Goal: Task Accomplishment & Management: Use online tool/utility

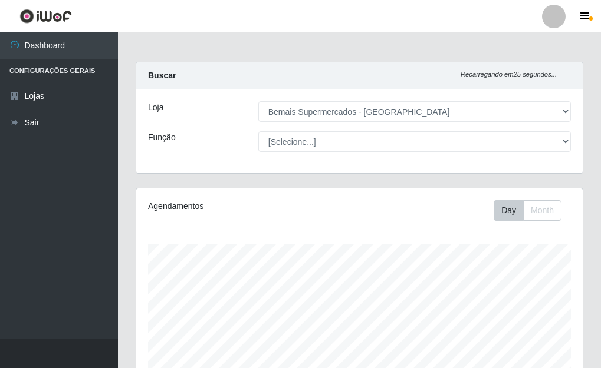
select select "249"
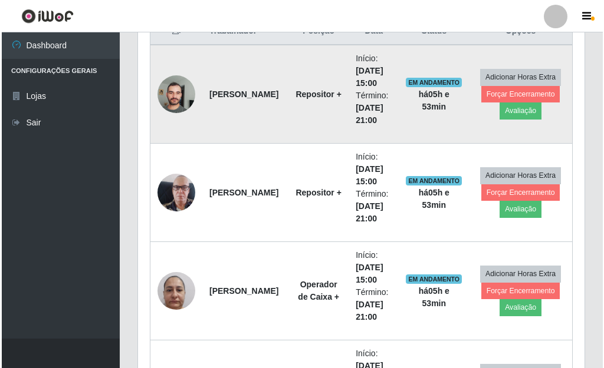
scroll to position [530, 0]
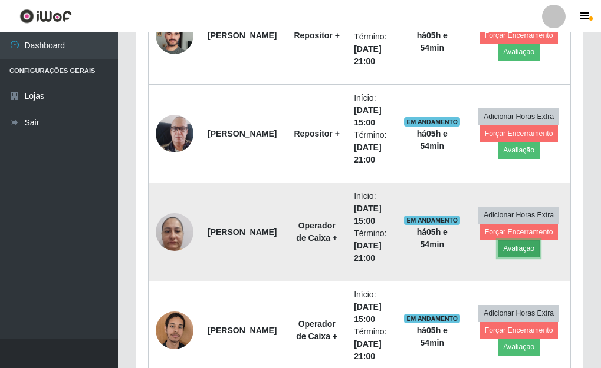
click at [518, 249] on button "Avaliação" at bounding box center [518, 248] width 42 height 17
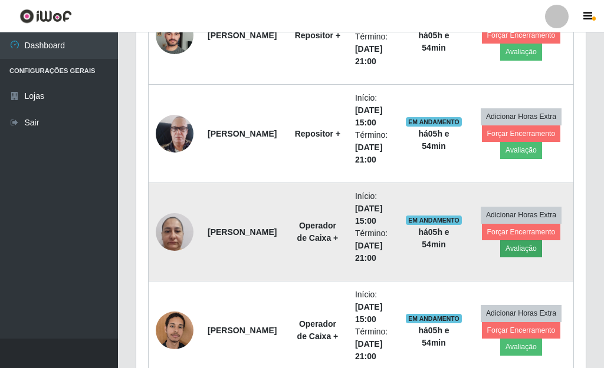
scroll to position [245, 439]
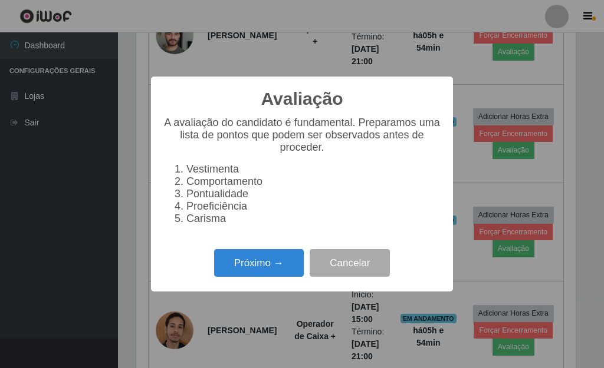
drag, startPoint x: 235, startPoint y: 257, endPoint x: 238, endPoint y: 252, distance: 6.1
click at [238, 252] on div "Avaliação × A avaliação do candidato é fundamental. Preparamos uma lista de pon…" at bounding box center [302, 184] width 302 height 215
click at [244, 266] on button "Próximo →" at bounding box center [259, 263] width 90 height 28
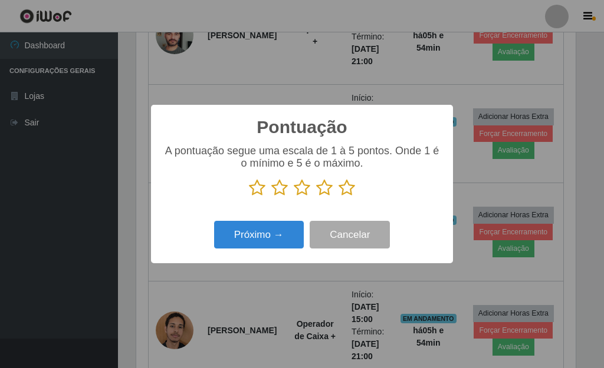
click at [346, 193] on icon at bounding box center [346, 188] width 17 height 18
click at [338, 197] on input "radio" at bounding box center [338, 197] width 0 height 0
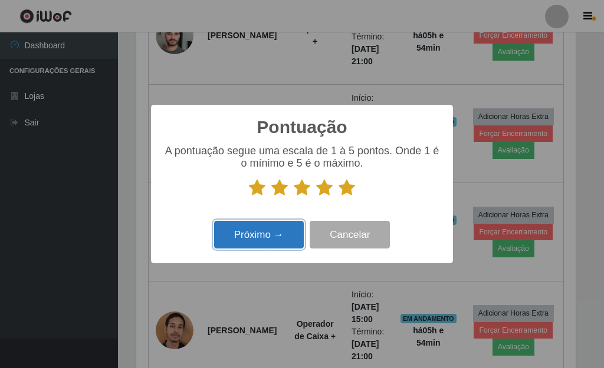
click at [292, 223] on button "Próximo →" at bounding box center [259, 235] width 90 height 28
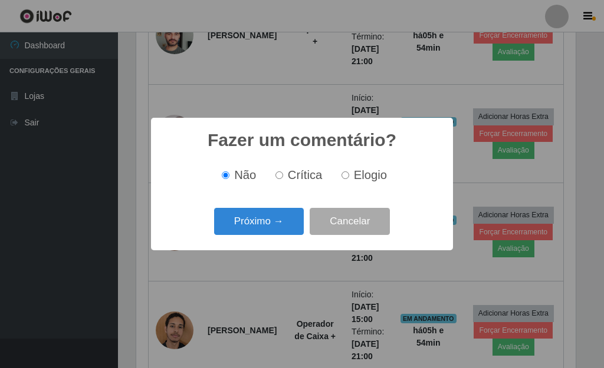
click at [292, 223] on button "Próximo →" at bounding box center [259, 222] width 90 height 28
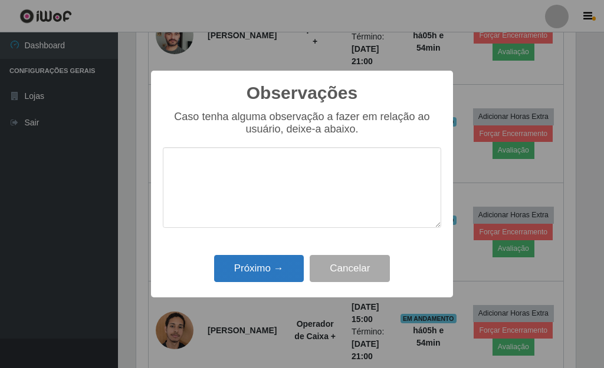
drag, startPoint x: 283, startPoint y: 221, endPoint x: 266, endPoint y: 283, distance: 64.6
click at [266, 281] on div "Observações × Caso tenha alguma observação a fazer em relação ao usuário, deixe…" at bounding box center [302, 184] width 302 height 227
click at [267, 279] on button "Próximo →" at bounding box center [259, 269] width 90 height 28
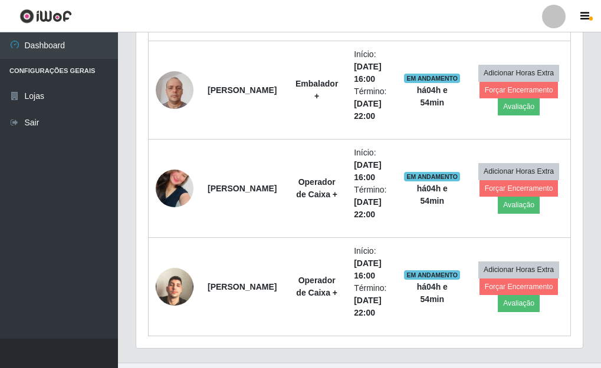
scroll to position [1386, 0]
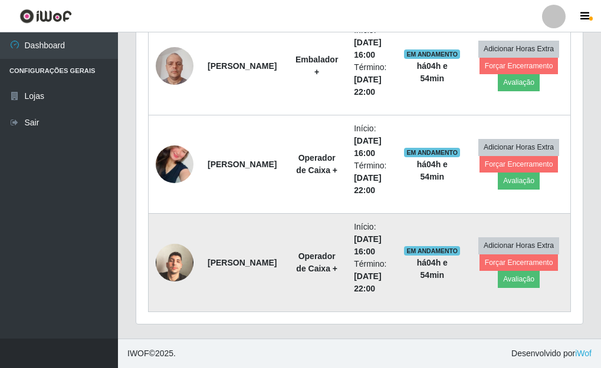
click at [173, 262] on img at bounding box center [175, 262] width 38 height 67
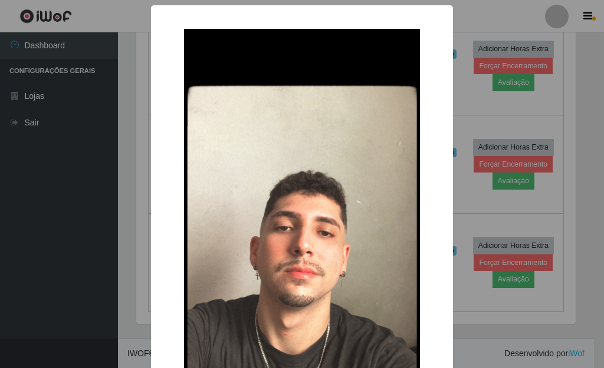
click at [488, 199] on div "× OK Cancel" at bounding box center [302, 184] width 604 height 368
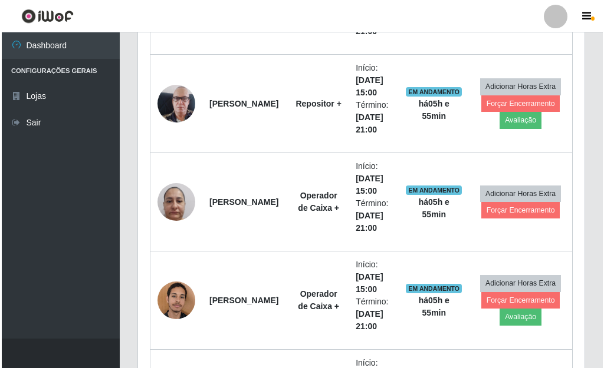
scroll to position [502, 0]
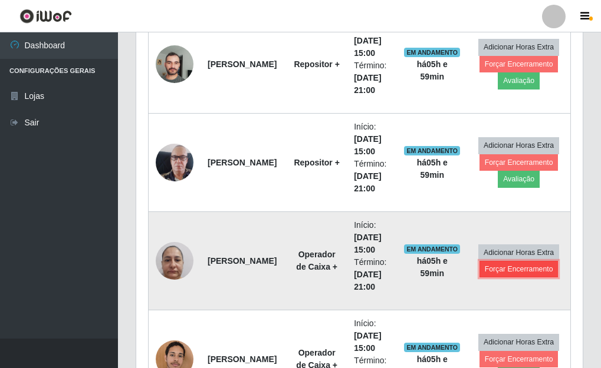
click at [503, 268] on button "Forçar Encerramento" at bounding box center [518, 269] width 79 height 17
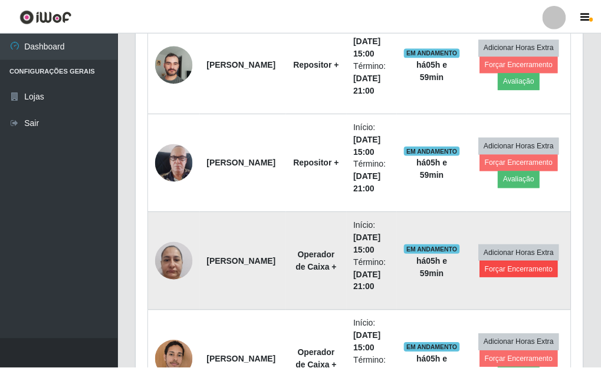
scroll to position [245, 439]
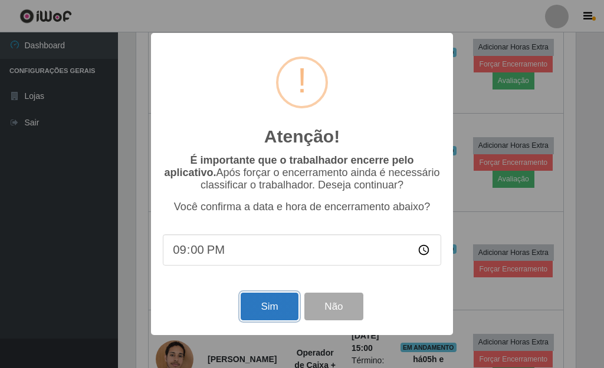
click at [267, 312] on button "Sim" at bounding box center [268, 307] width 57 height 28
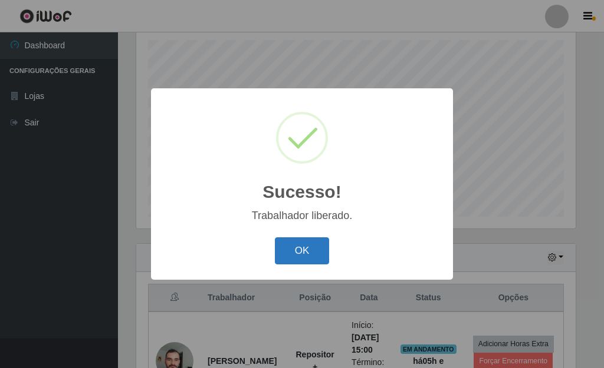
click at [306, 252] on button "OK" at bounding box center [302, 252] width 55 height 28
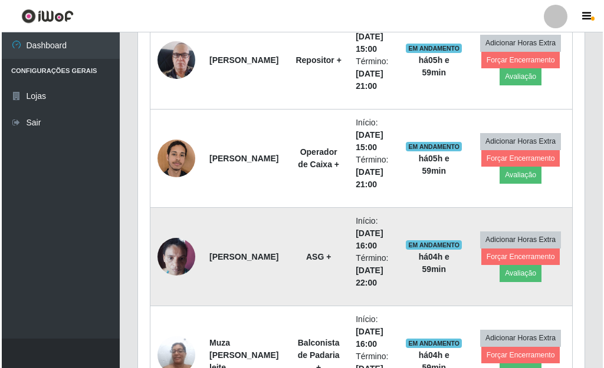
scroll to position [617, 0]
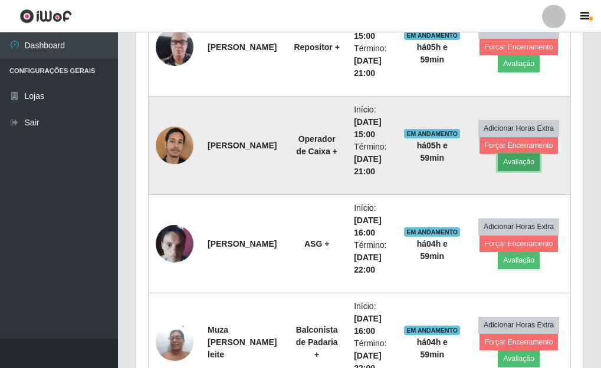
click at [523, 163] on button "Avaliação" at bounding box center [518, 162] width 42 height 17
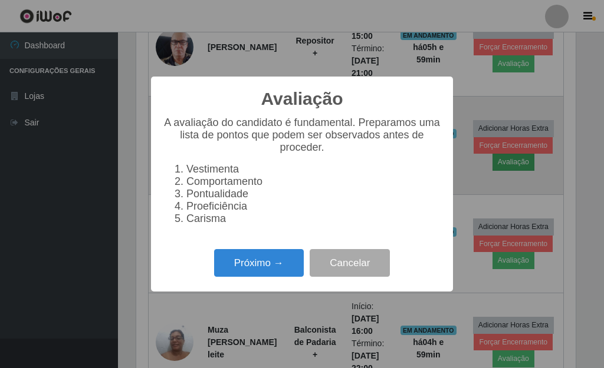
scroll to position [245, 439]
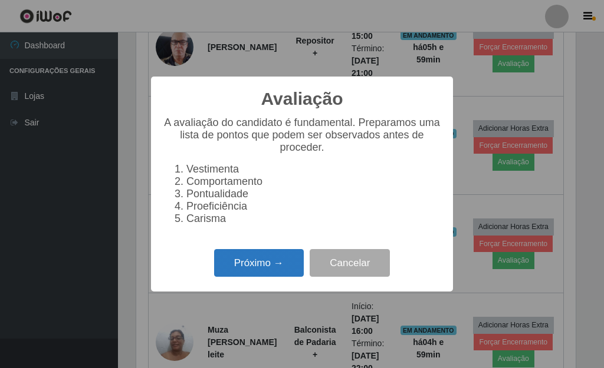
click at [247, 275] on button "Próximo →" at bounding box center [259, 263] width 90 height 28
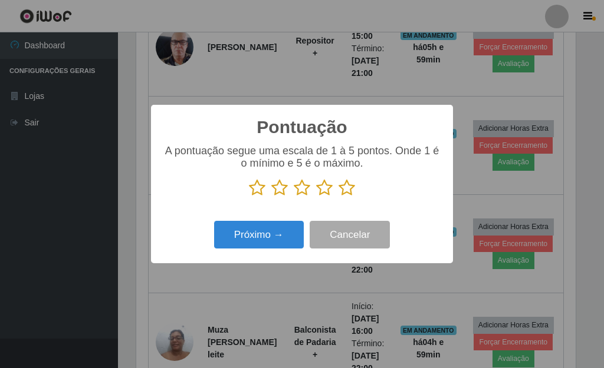
scroll to position [589114, 588920]
click at [341, 193] on icon at bounding box center [346, 188] width 17 height 18
click at [338, 197] on input "radio" at bounding box center [338, 197] width 0 height 0
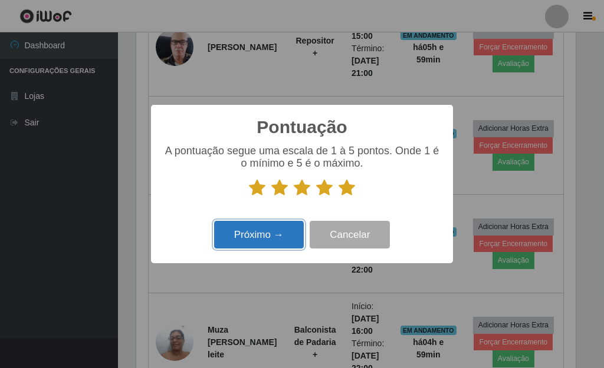
click at [274, 229] on button "Próximo →" at bounding box center [259, 235] width 90 height 28
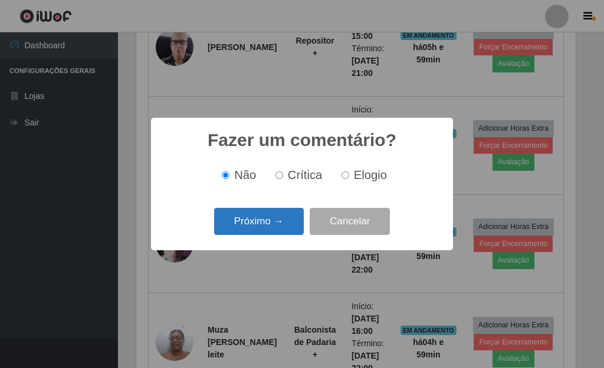
click at [278, 222] on button "Próximo →" at bounding box center [259, 222] width 90 height 28
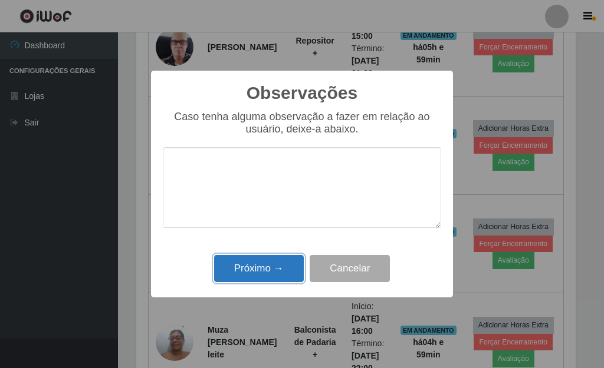
click at [288, 263] on button "Próximo →" at bounding box center [259, 269] width 90 height 28
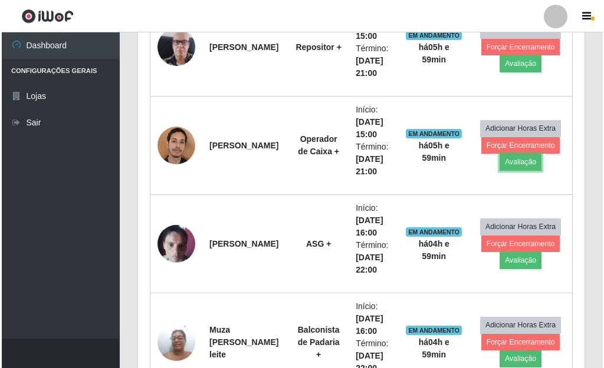
scroll to position [245, 446]
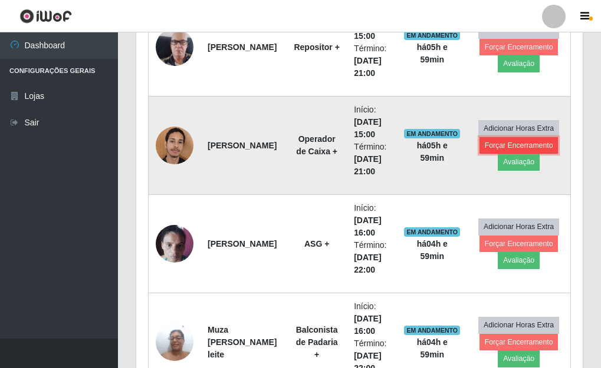
click at [519, 144] on button "Forçar Encerramento" at bounding box center [518, 145] width 79 height 17
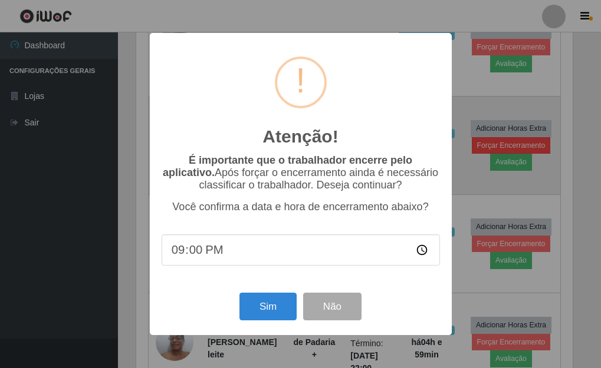
scroll to position [245, 439]
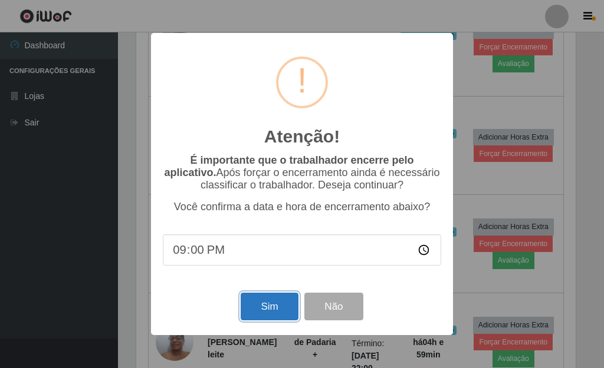
click at [274, 309] on button "Sim" at bounding box center [268, 307] width 57 height 28
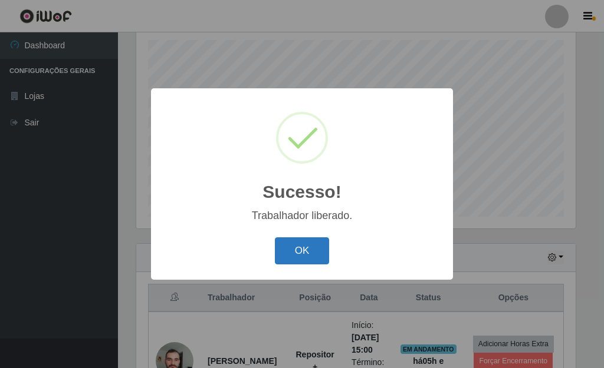
click at [285, 251] on button "OK" at bounding box center [302, 252] width 55 height 28
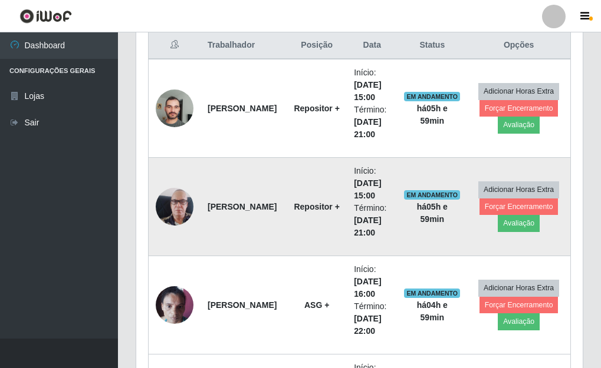
scroll to position [0, 0]
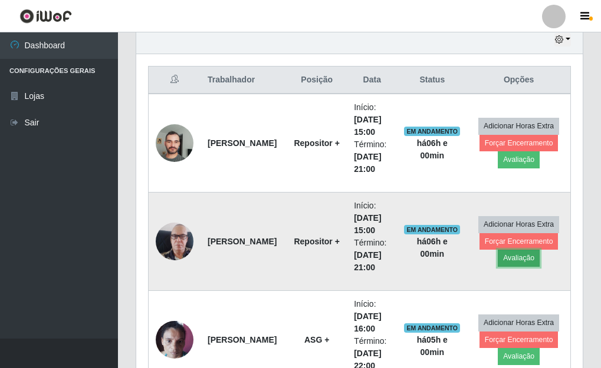
click at [525, 261] on button "Avaliação" at bounding box center [518, 258] width 42 height 17
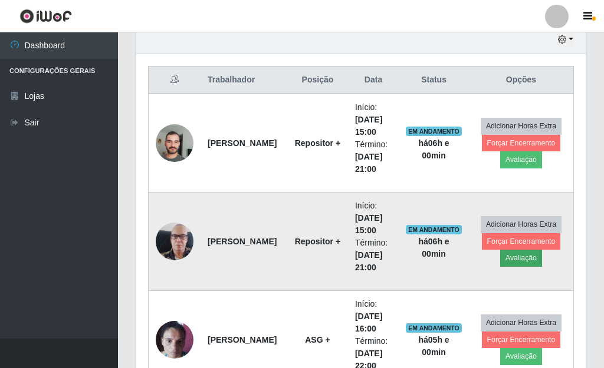
scroll to position [245, 439]
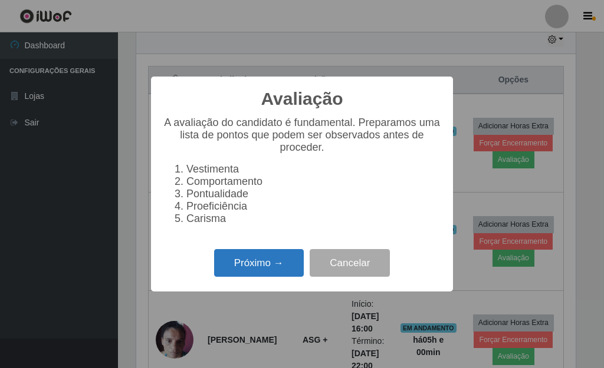
click at [289, 277] on button "Próximo →" at bounding box center [259, 263] width 90 height 28
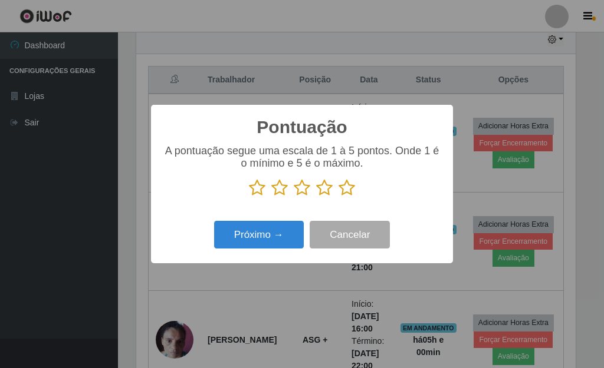
click at [348, 190] on icon at bounding box center [346, 188] width 17 height 18
click at [338, 197] on input "radio" at bounding box center [338, 197] width 0 height 0
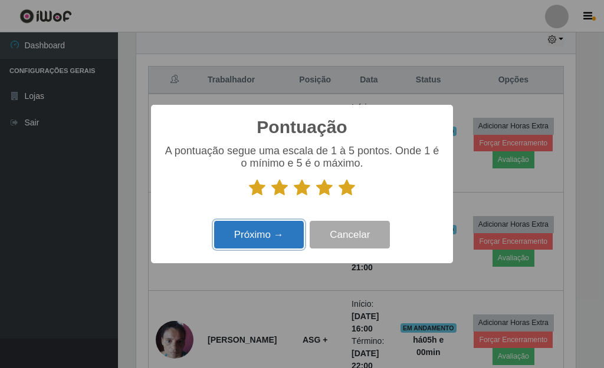
click at [254, 242] on button "Próximo →" at bounding box center [259, 235] width 90 height 28
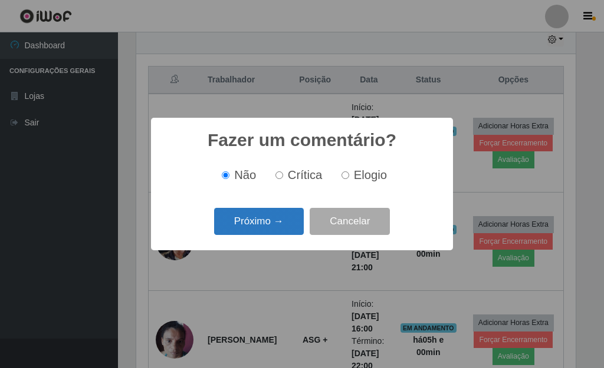
click at [272, 226] on button "Próximo →" at bounding box center [259, 222] width 90 height 28
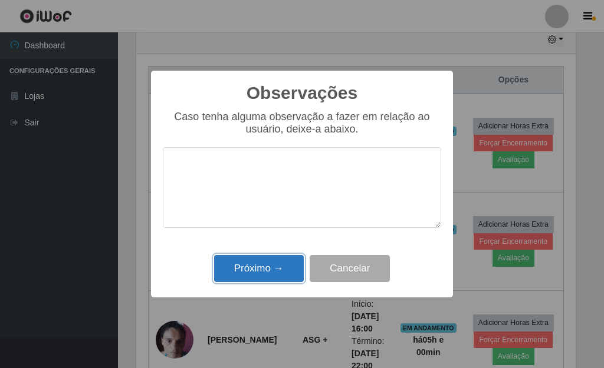
click at [280, 259] on button "Próximo →" at bounding box center [259, 269] width 90 height 28
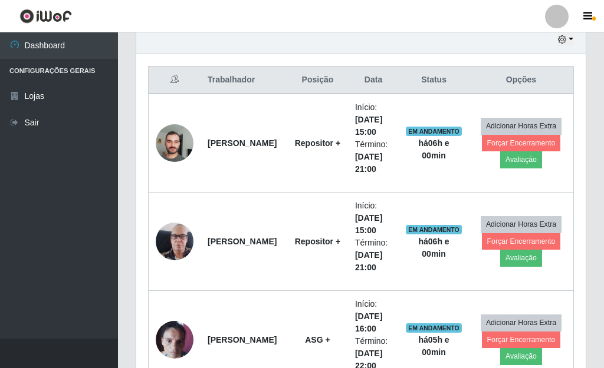
scroll to position [245, 446]
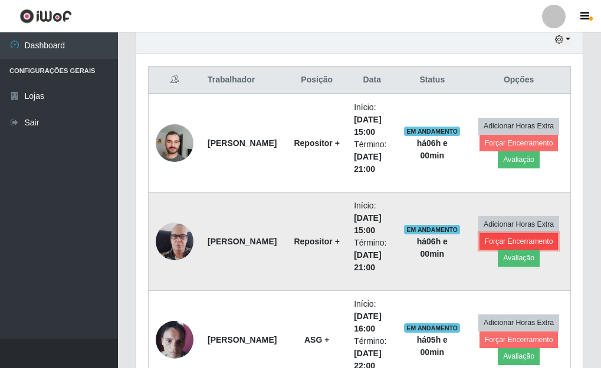
click at [521, 239] on button "Forçar Encerramento" at bounding box center [518, 241] width 79 height 17
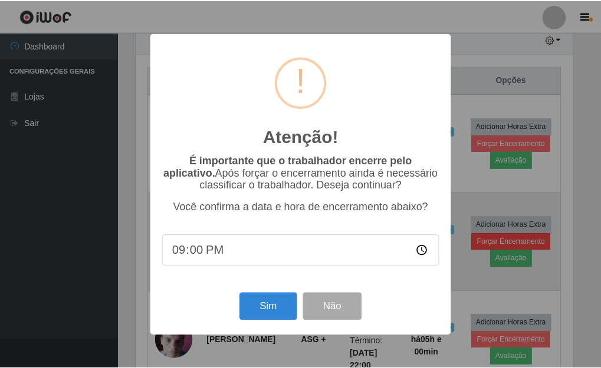
scroll to position [245, 439]
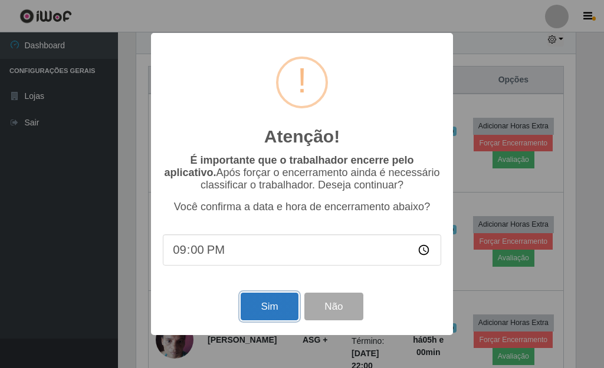
click at [263, 311] on button "Sim" at bounding box center [268, 307] width 57 height 28
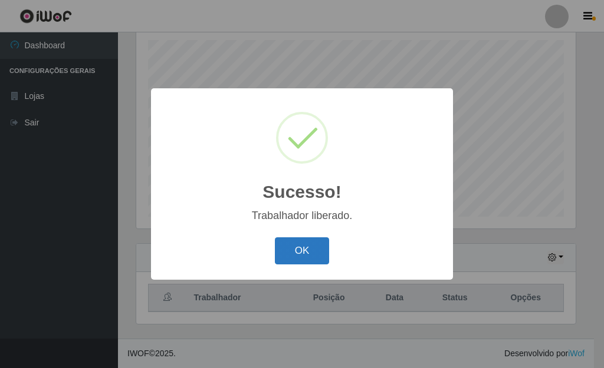
drag, startPoint x: 291, startPoint y: 271, endPoint x: 294, endPoint y: 263, distance: 7.7
click at [292, 268] on div "Sucesso! × Trabalhador liberado. OK Cancel" at bounding box center [302, 183] width 302 height 191
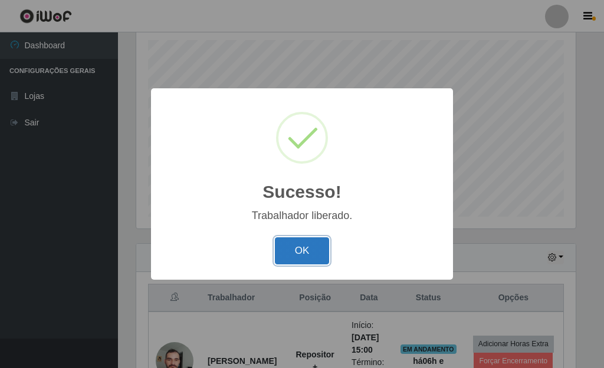
click at [295, 258] on button "OK" at bounding box center [302, 252] width 55 height 28
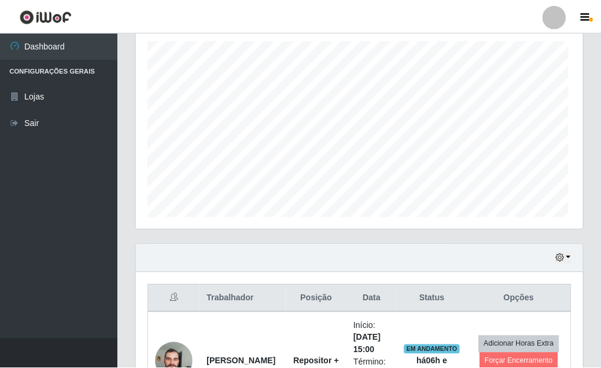
scroll to position [589114, 588913]
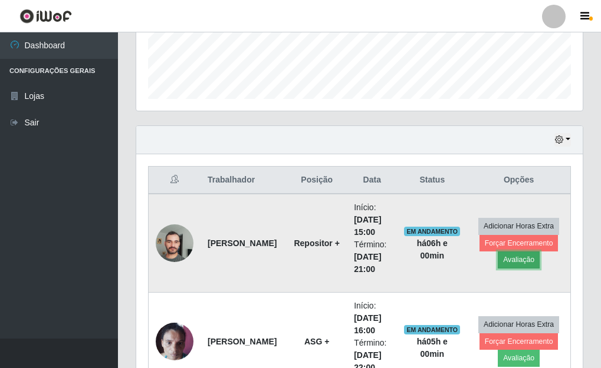
click at [519, 255] on button "Avaliação" at bounding box center [518, 260] width 42 height 17
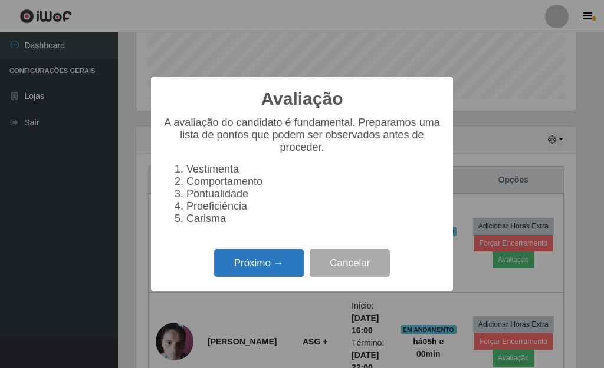
click at [289, 273] on button "Próximo →" at bounding box center [259, 263] width 90 height 28
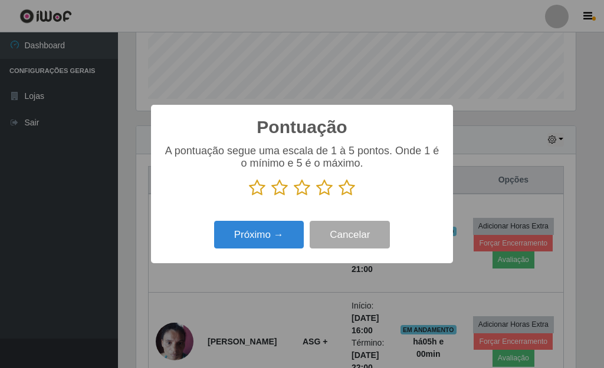
click at [349, 189] on icon at bounding box center [346, 188] width 17 height 18
click at [338, 197] on input "radio" at bounding box center [338, 197] width 0 height 0
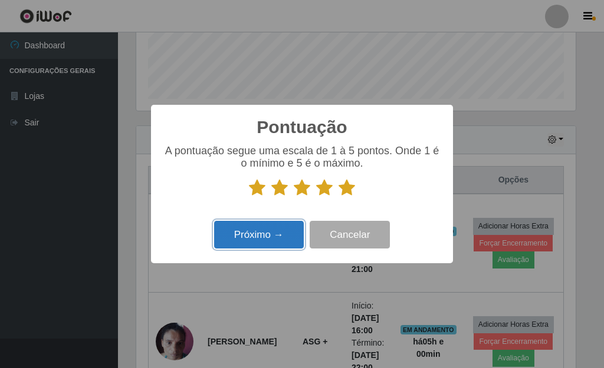
click at [263, 235] on button "Próximo →" at bounding box center [259, 235] width 90 height 28
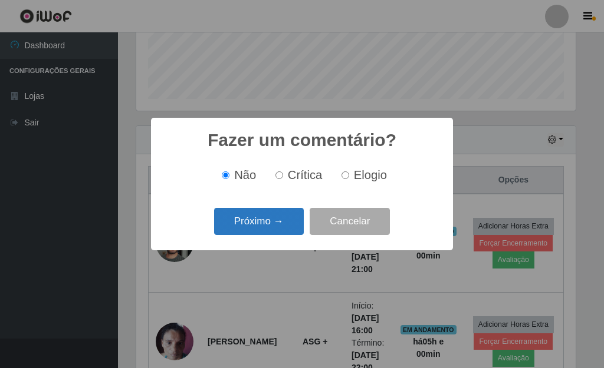
click at [285, 226] on button "Próximo →" at bounding box center [259, 222] width 90 height 28
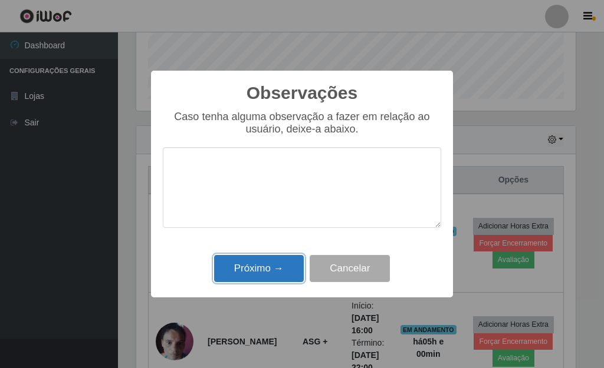
click at [286, 262] on button "Próximo →" at bounding box center [259, 269] width 90 height 28
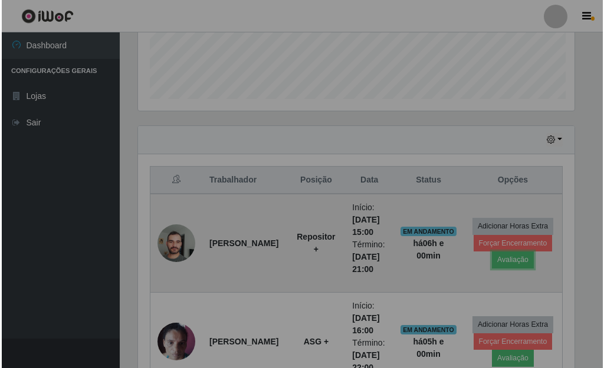
scroll to position [245, 446]
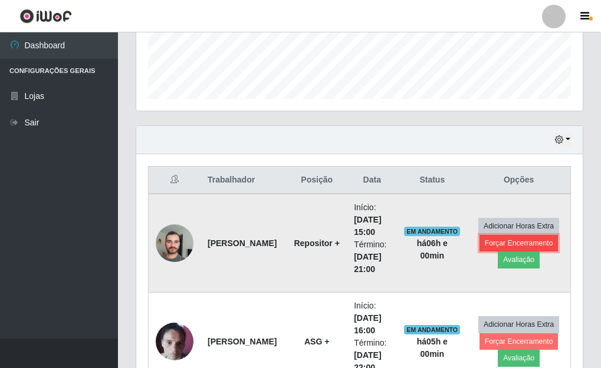
click at [490, 241] on button "Forçar Encerramento" at bounding box center [518, 243] width 79 height 17
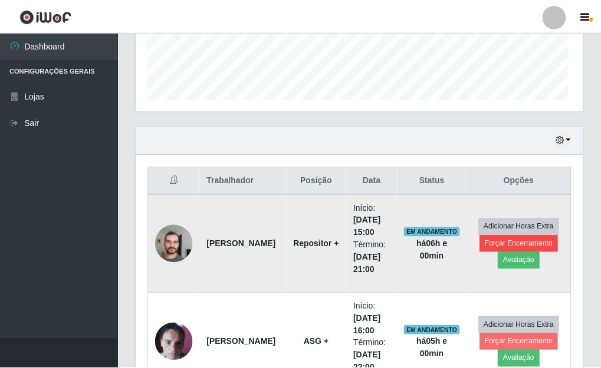
scroll to position [245, 439]
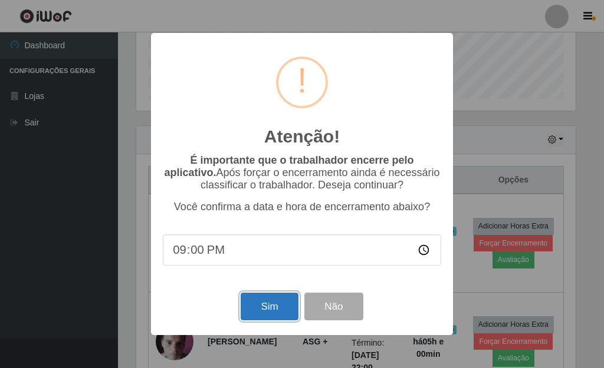
click at [294, 309] on button "Sim" at bounding box center [268, 307] width 57 height 28
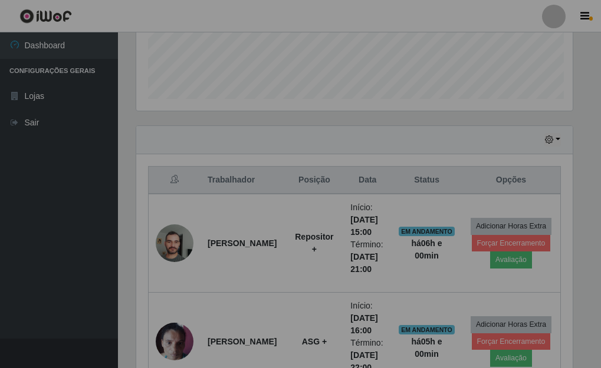
scroll to position [589114, 588913]
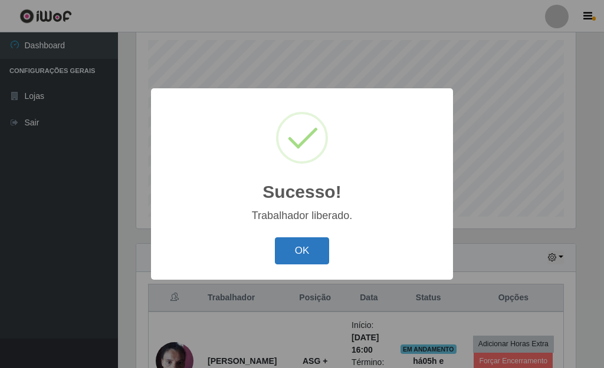
click at [289, 259] on button "OK" at bounding box center [302, 252] width 55 height 28
